Goal: Information Seeking & Learning: Learn about a topic

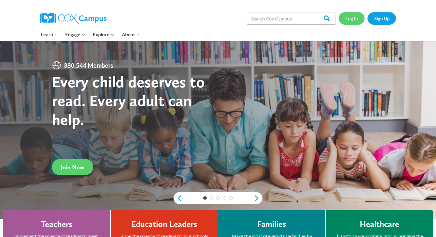
click at [353, 21] on link "Log In" at bounding box center [352, 18] width 26 height 12
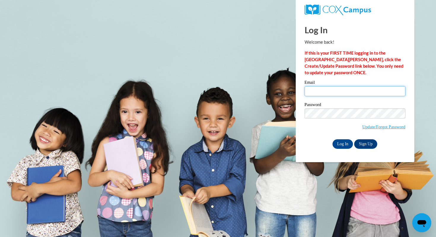
click at [352, 90] on input "Email" at bounding box center [355, 91] width 101 height 10
type input "hackaouy@waukesha.k12.wi.us"
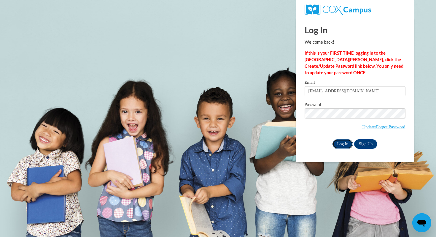
click at [342, 144] on input "Log In" at bounding box center [343, 143] width 21 height 9
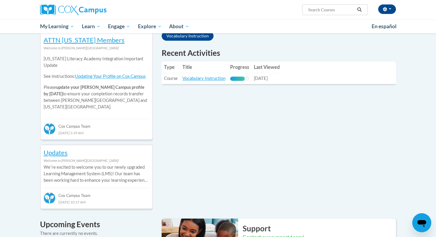
scroll to position [152, 0]
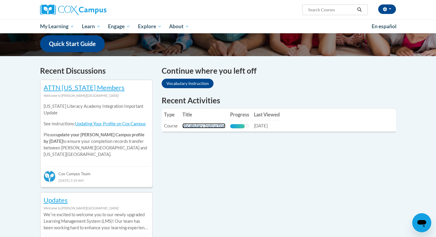
click at [211, 127] on link "Vocabulary Instruction" at bounding box center [203, 125] width 43 height 5
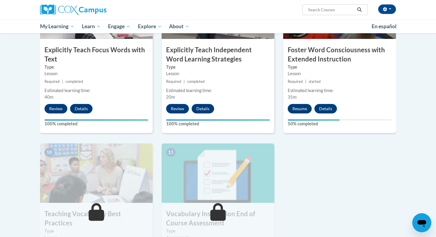
scroll to position [504, 0]
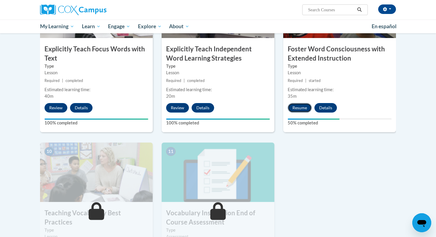
click at [300, 106] on button "Resume" at bounding box center [300, 107] width 24 height 9
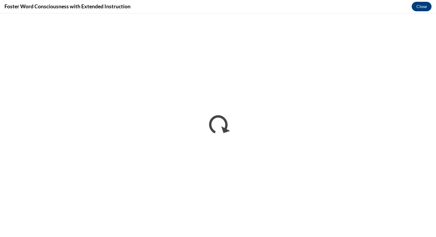
scroll to position [0, 0]
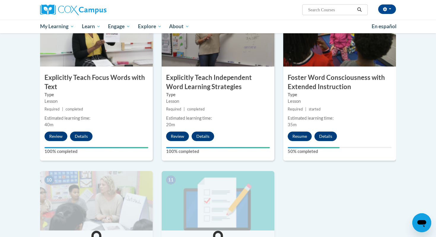
scroll to position [473, 0]
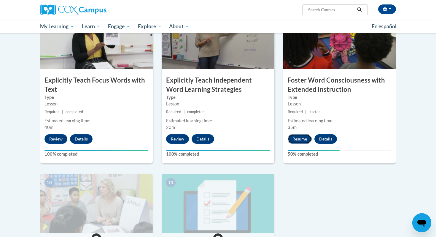
click at [303, 136] on button "Resume" at bounding box center [300, 138] width 24 height 9
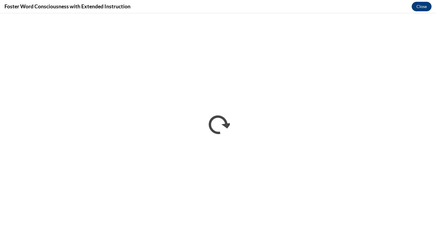
scroll to position [0, 0]
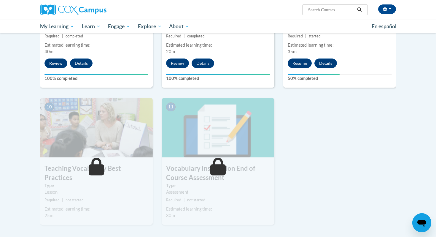
scroll to position [550, 0]
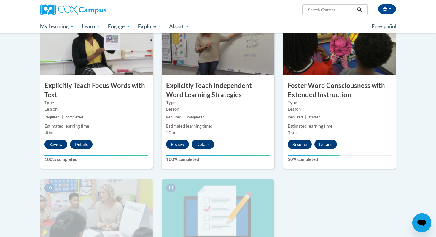
scroll to position [466, 0]
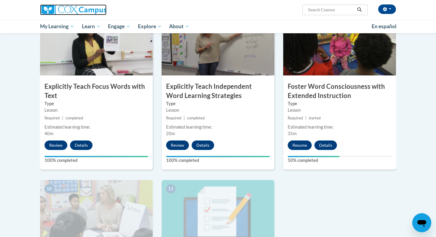
click at [82, 9] on img at bounding box center [73, 9] width 66 height 11
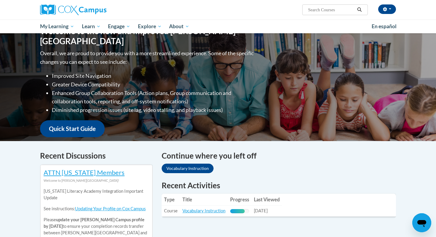
scroll to position [70, 0]
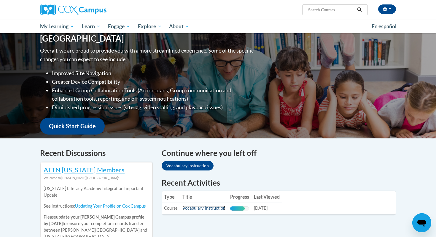
click at [206, 208] on link "Vocabulary Instruction" at bounding box center [203, 207] width 43 height 5
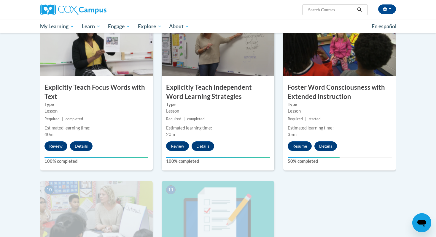
scroll to position [465, 0]
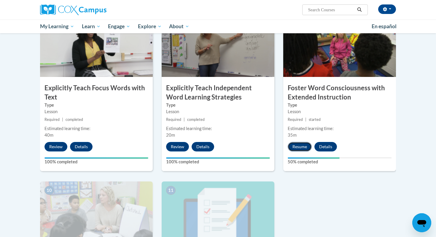
click at [306, 149] on button "Resume" at bounding box center [300, 146] width 24 height 9
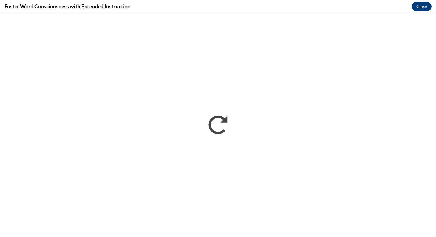
scroll to position [0, 0]
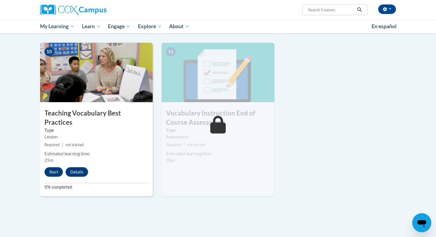
scroll to position [605, 0]
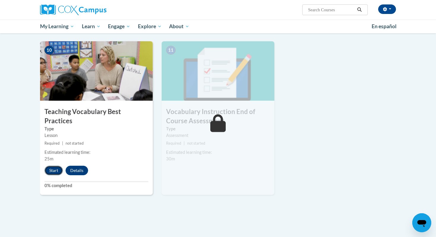
click at [56, 166] on button "Start" at bounding box center [53, 170] width 18 height 9
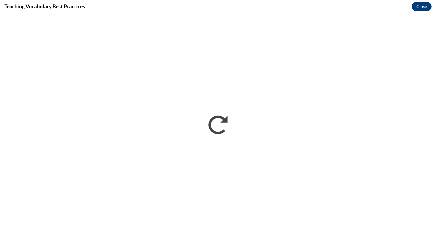
scroll to position [0, 0]
